Goal: Check status

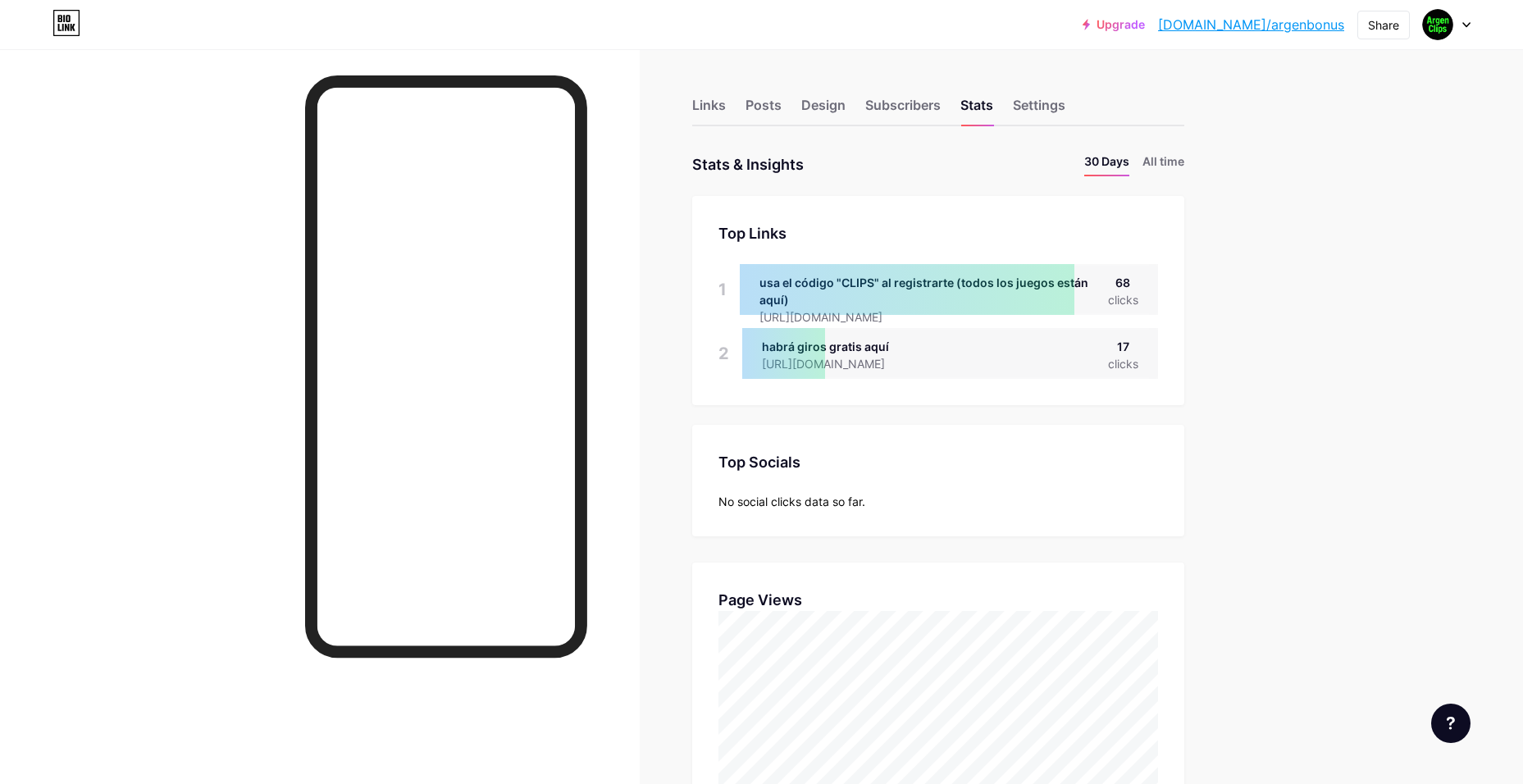
scroll to position [784, 1523]
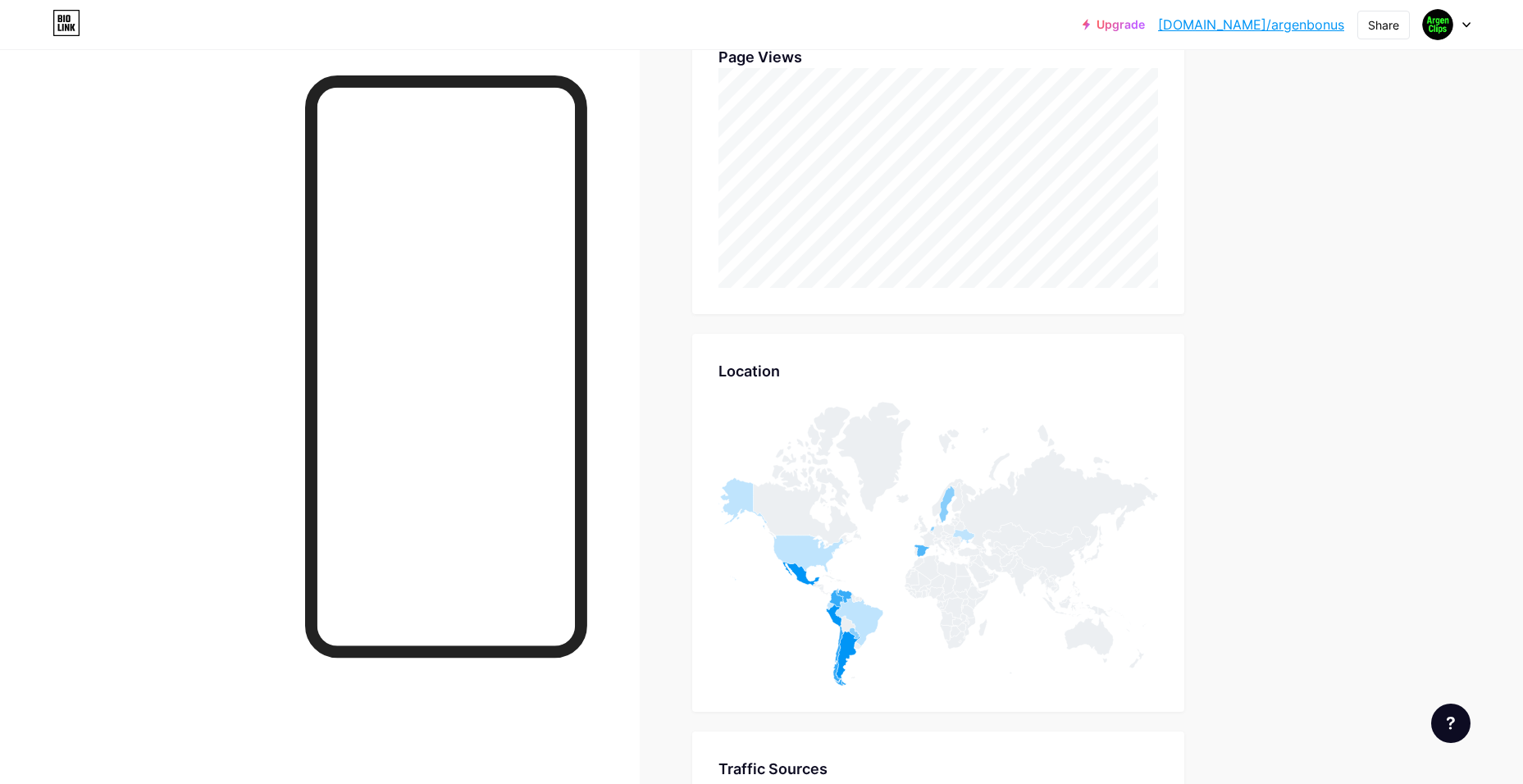
drag, startPoint x: 1290, startPoint y: 568, endPoint x: 1220, endPoint y: 591, distance: 73.7
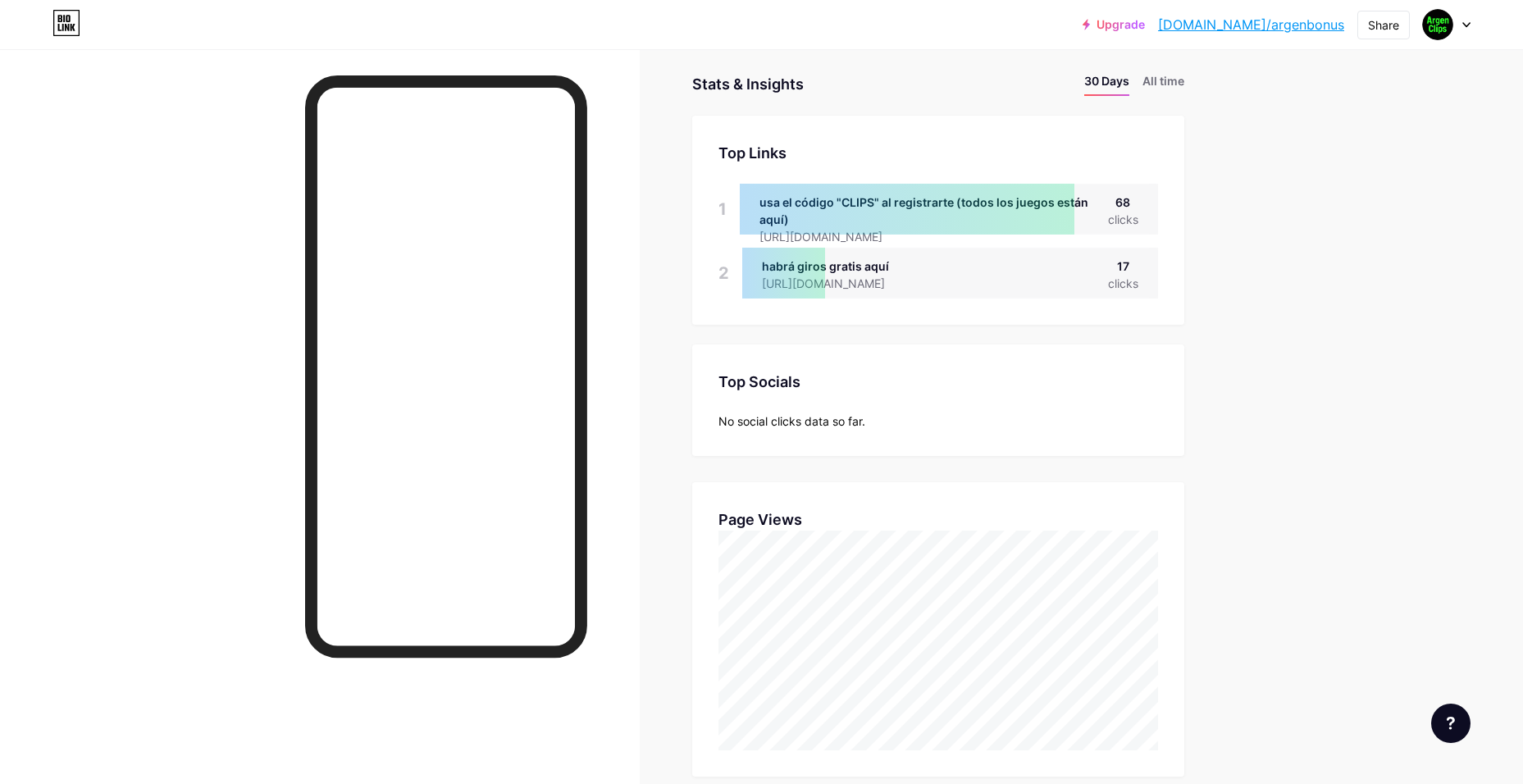
scroll to position [0, 0]
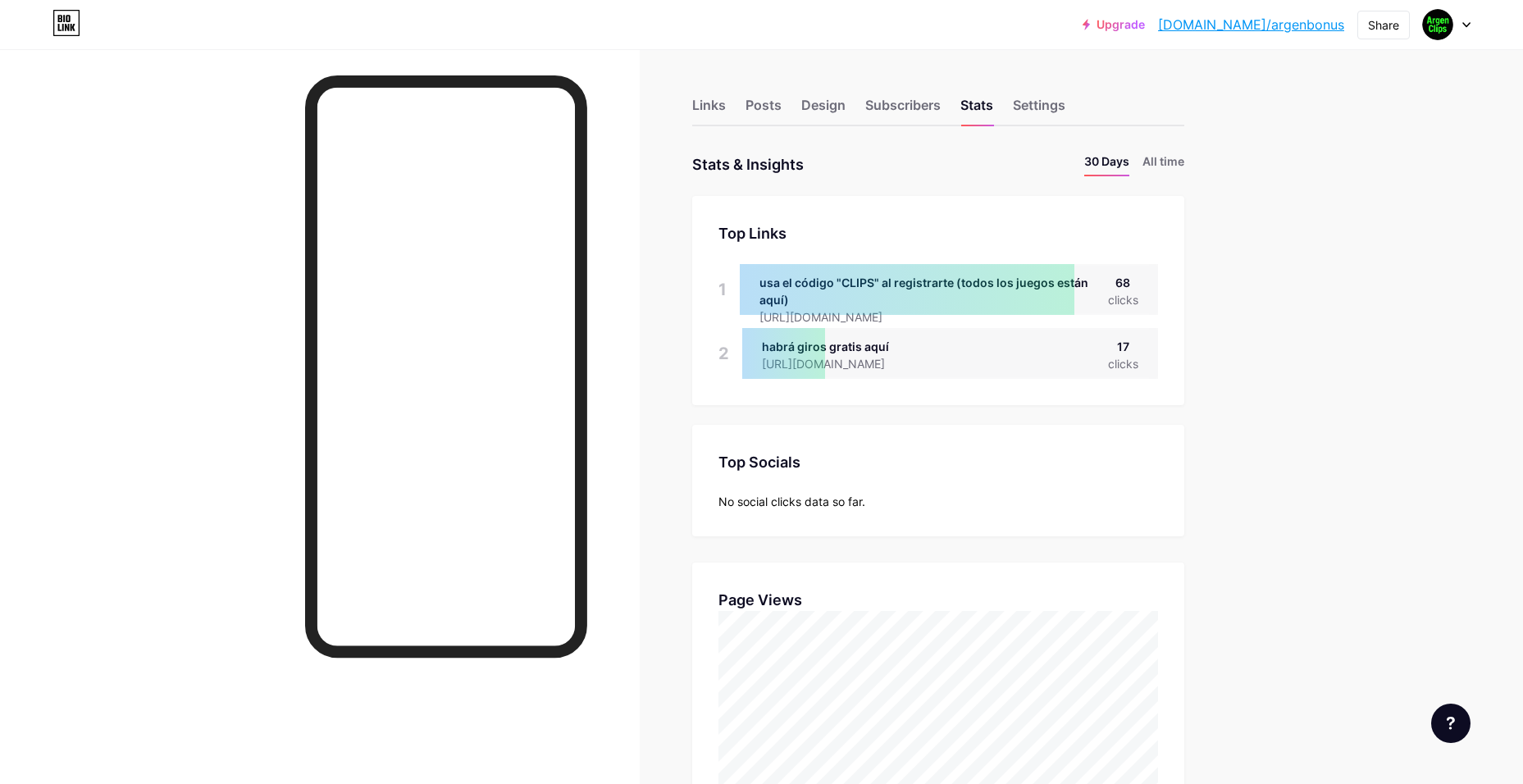
drag, startPoint x: 1205, startPoint y: 537, endPoint x: 1152, endPoint y: 180, distance: 360.9
